Goal: Task Accomplishment & Management: Manage account settings

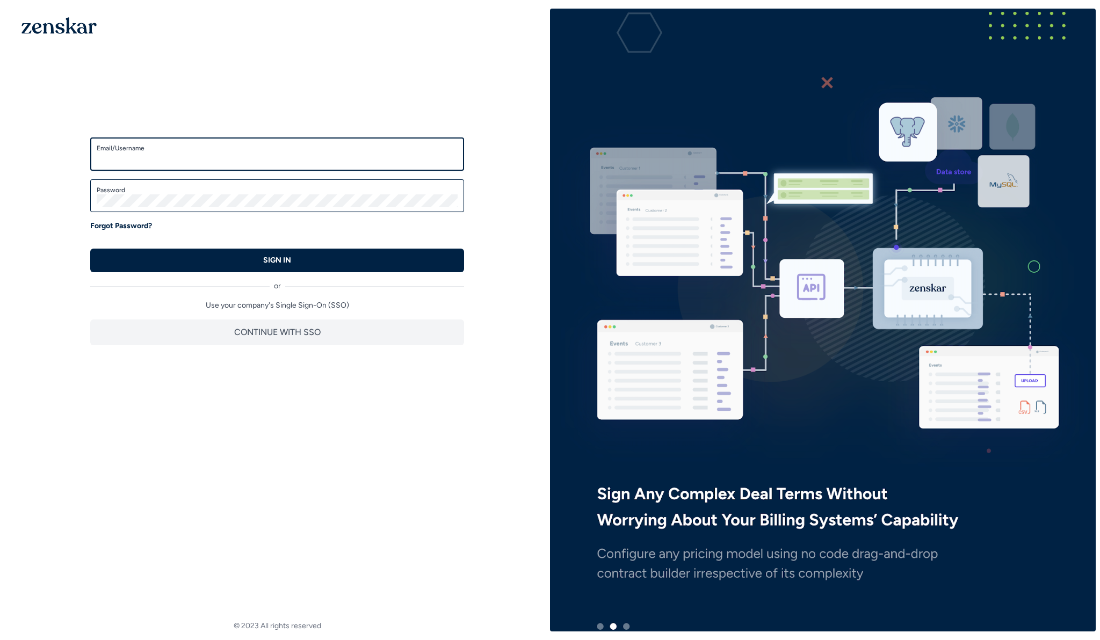
type input "**********"
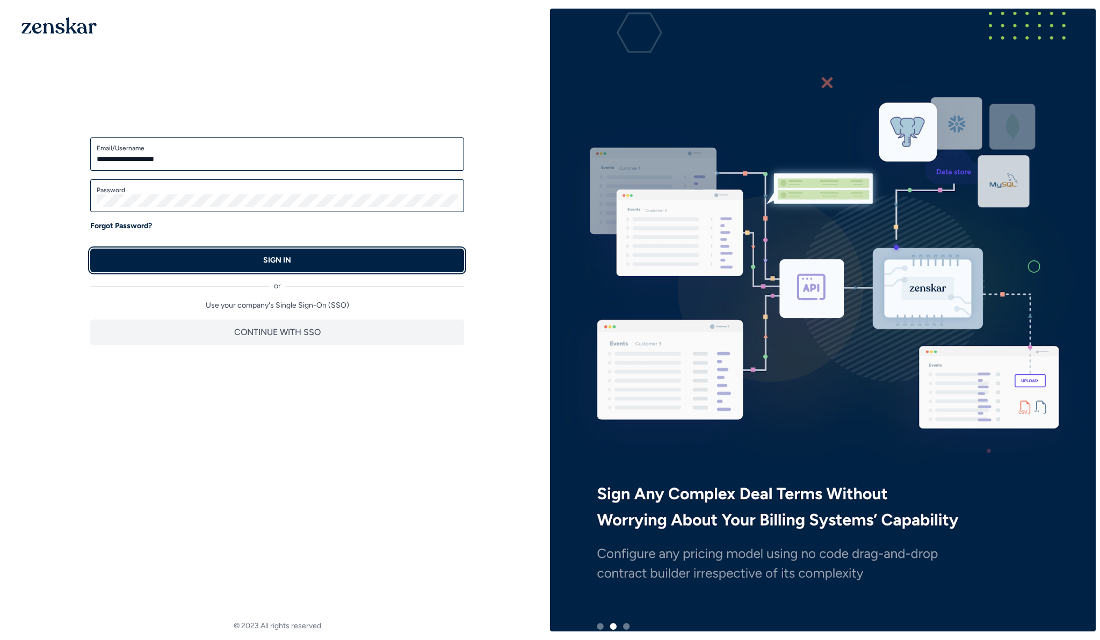
click at [159, 263] on button "SIGN IN" at bounding box center [277, 261] width 374 height 24
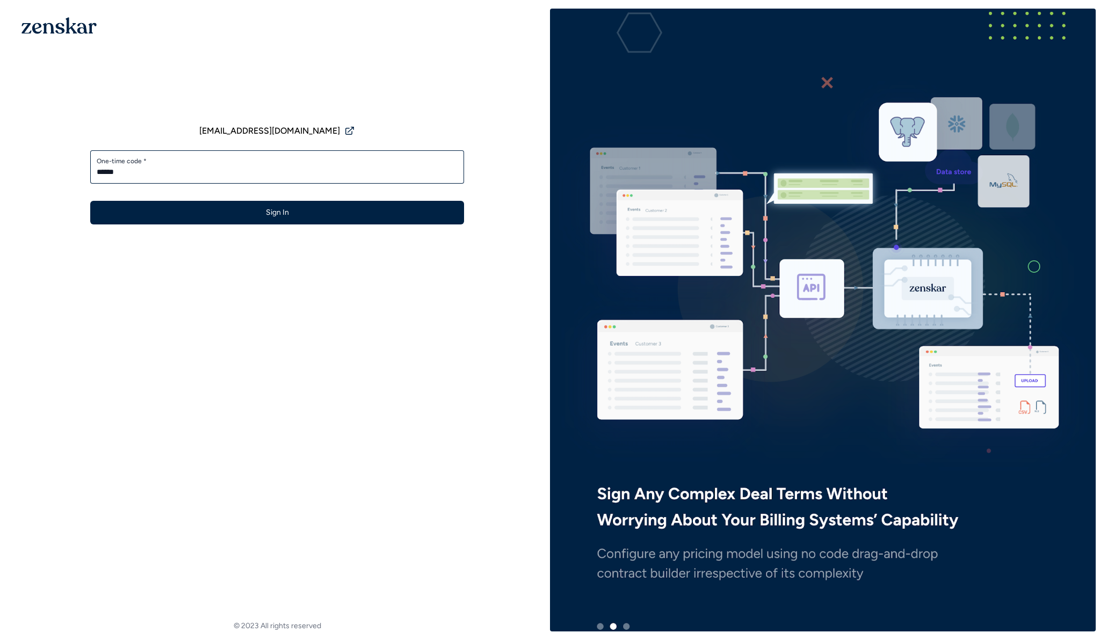
type input "******"
click at [90, 201] on button "Sign In" at bounding box center [277, 213] width 374 height 24
